Goal: Find specific page/section: Find specific page/section

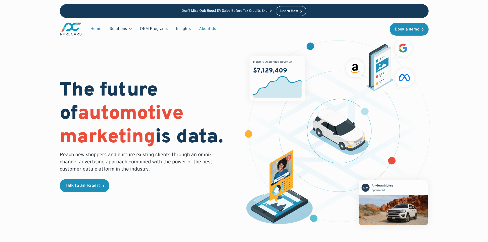
click at [208, 29] on link "About Us" at bounding box center [207, 29] width 25 height 10
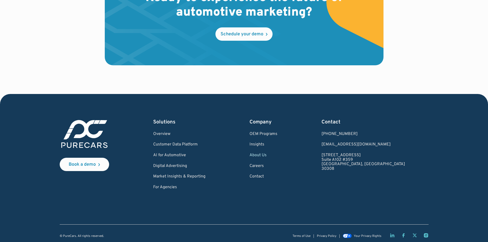
scroll to position [1503, 0]
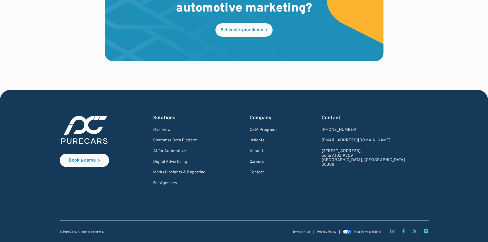
click at [277, 161] on link "Careers" at bounding box center [263, 162] width 28 height 5
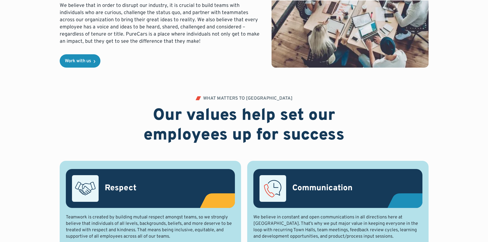
scroll to position [154, 0]
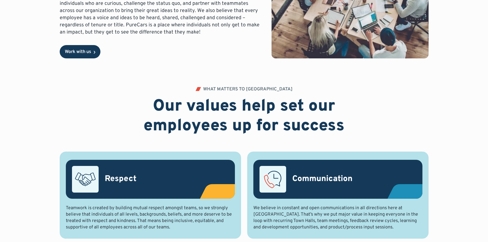
click at [78, 50] on div "Work with us" at bounding box center [78, 52] width 26 height 5
